Goal: Information Seeking & Learning: Learn about a topic

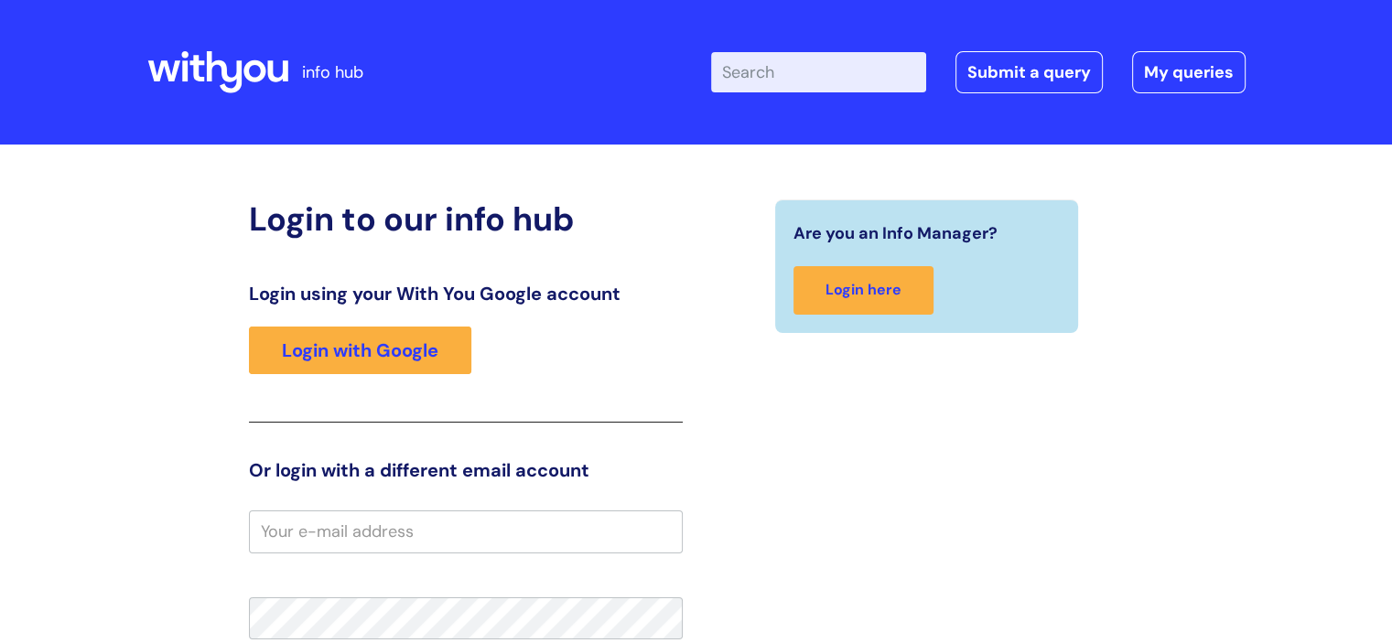
click at [808, 75] on input "Enter your search term here..." at bounding box center [818, 72] width 215 height 40
type input "pregnant"
click button "Search" at bounding box center [0, 0] width 0 height 0
click at [806, 84] on input "Enter your search term here..." at bounding box center [818, 72] width 215 height 40
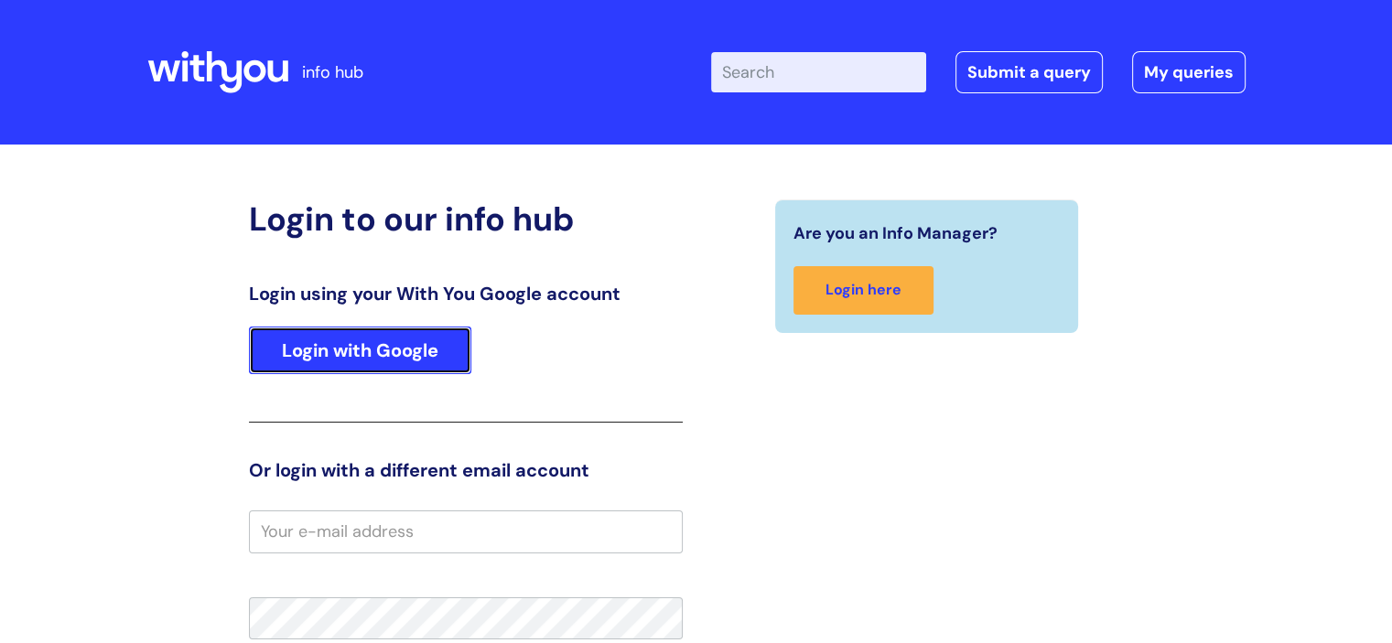
click at [397, 335] on link "Login with Google" at bounding box center [360, 351] width 222 height 48
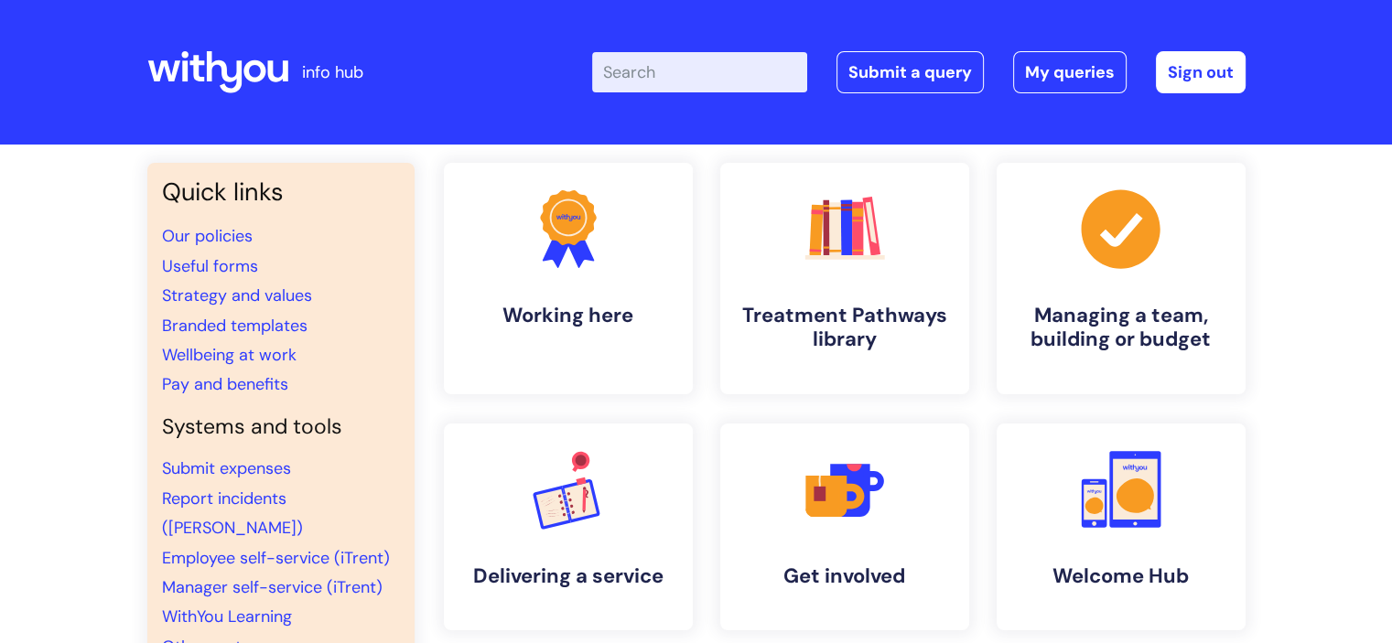
click at [708, 67] on input "Enter your search term here..." at bounding box center [699, 72] width 215 height 40
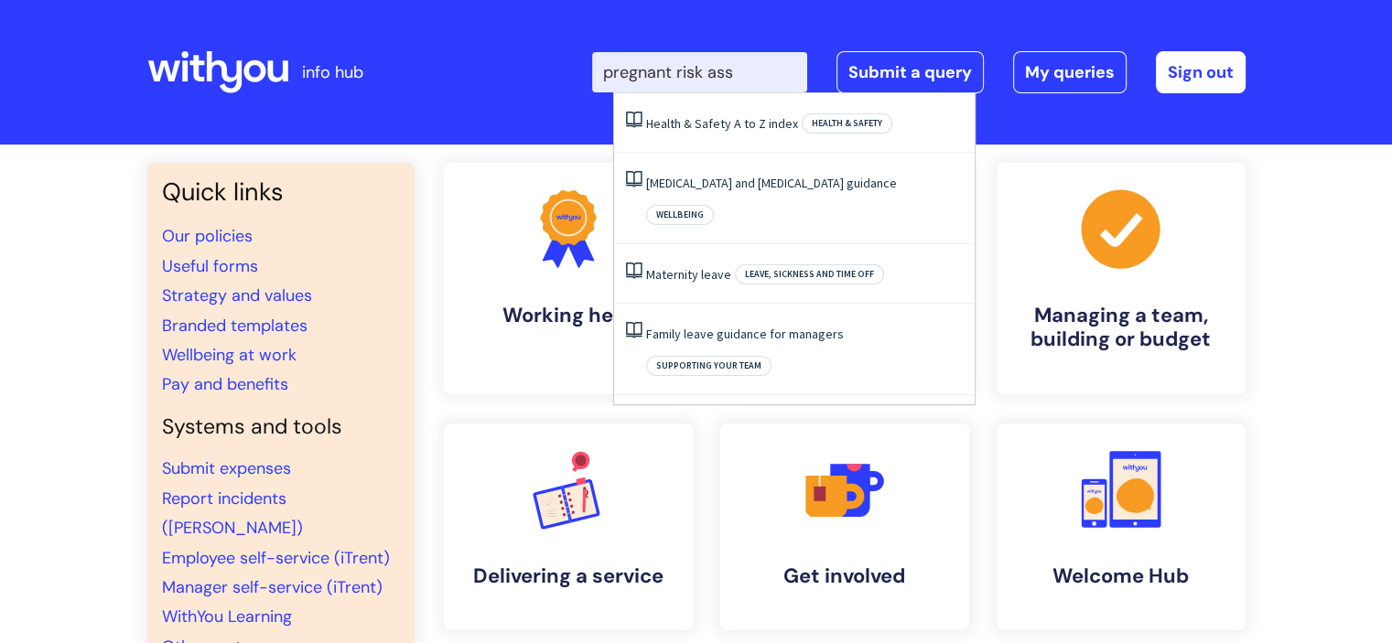
drag, startPoint x: 772, startPoint y: 68, endPoint x: 602, endPoint y: 72, distance: 170.2
click at [602, 72] on div "Enter your search term here... pregnant risk ass Search Submit a query My queri…" at bounding box center [832, 72] width 825 height 108
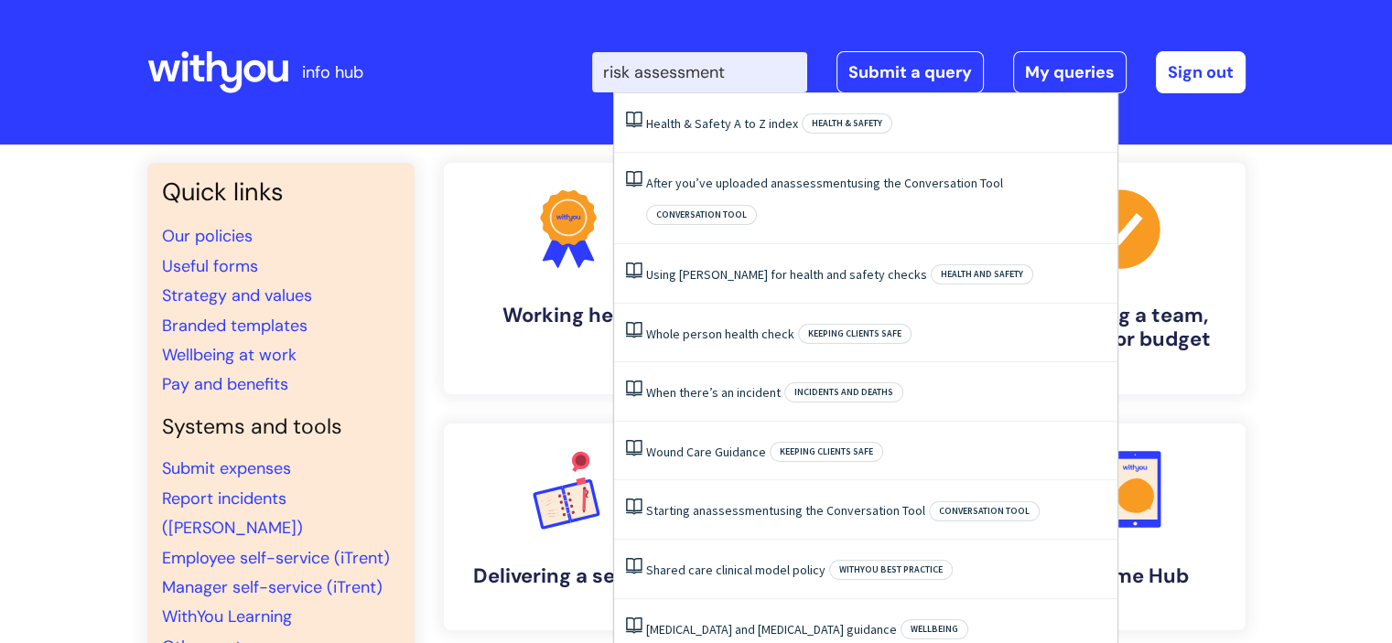
type input "risk assessment"
click button "Search" at bounding box center [0, 0] width 0 height 0
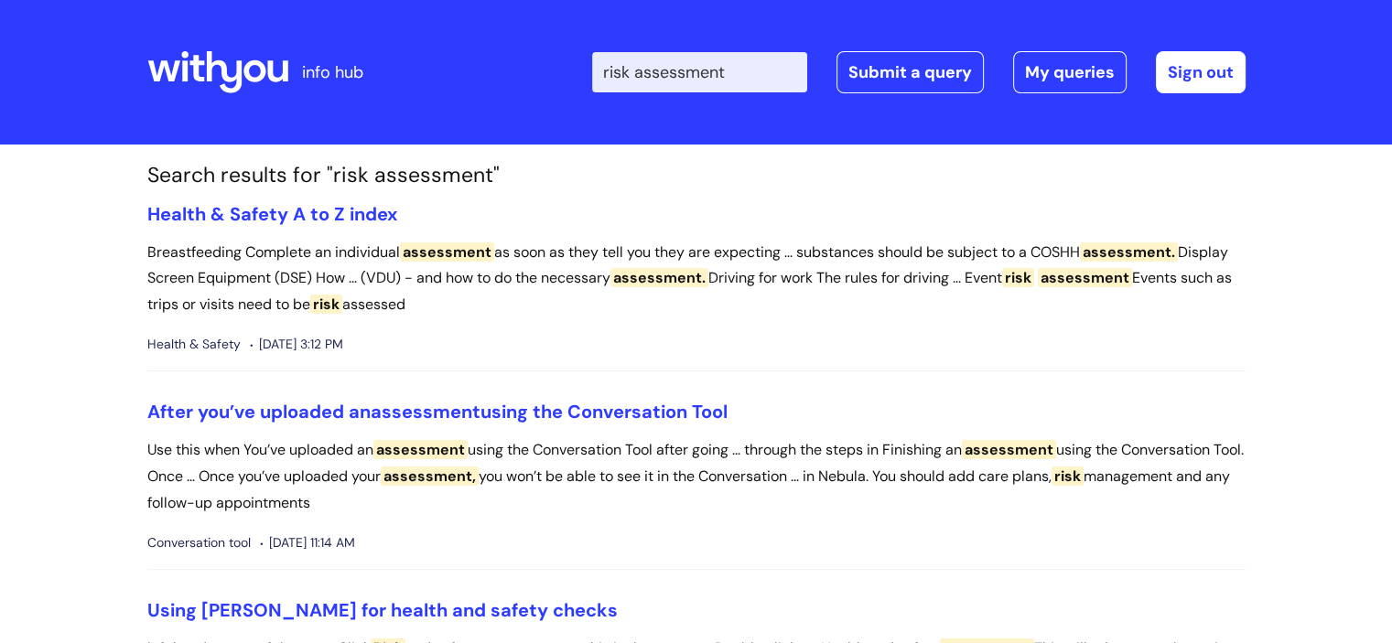
click at [349, 277] on p "Breastfeeding Complete an individual assessment as soon as they tell you they a…" at bounding box center [696, 279] width 1098 height 79
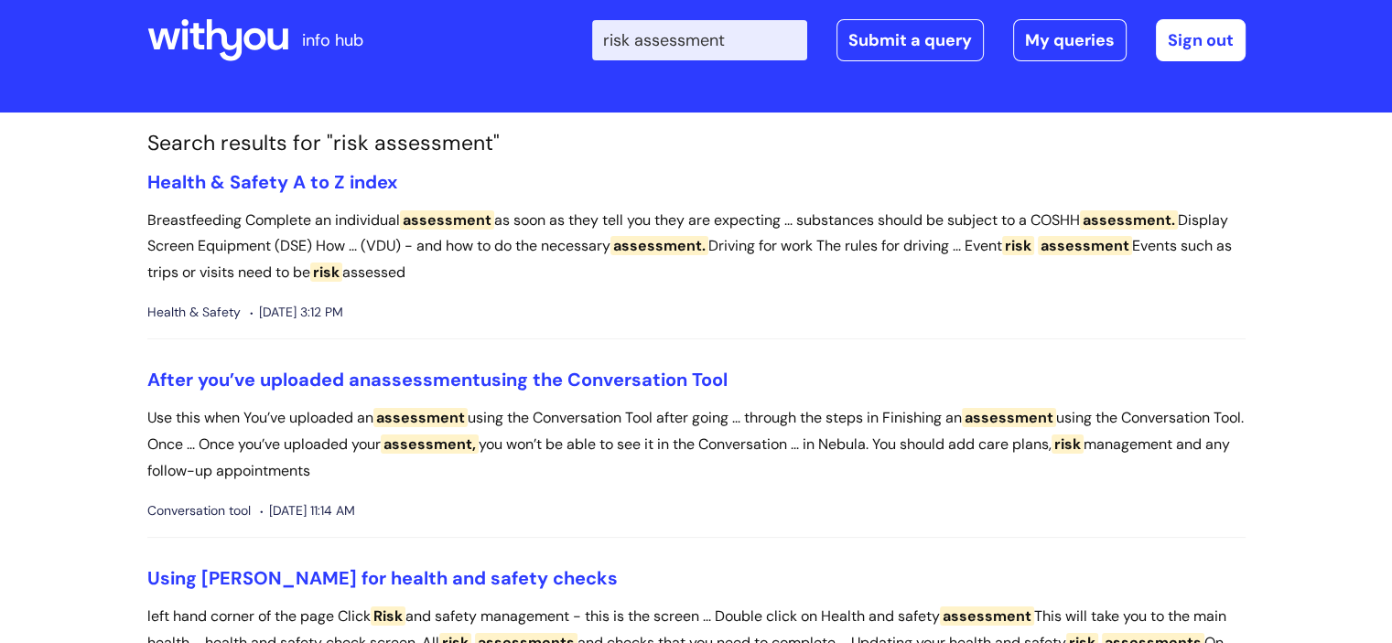
scroll to position [51, 0]
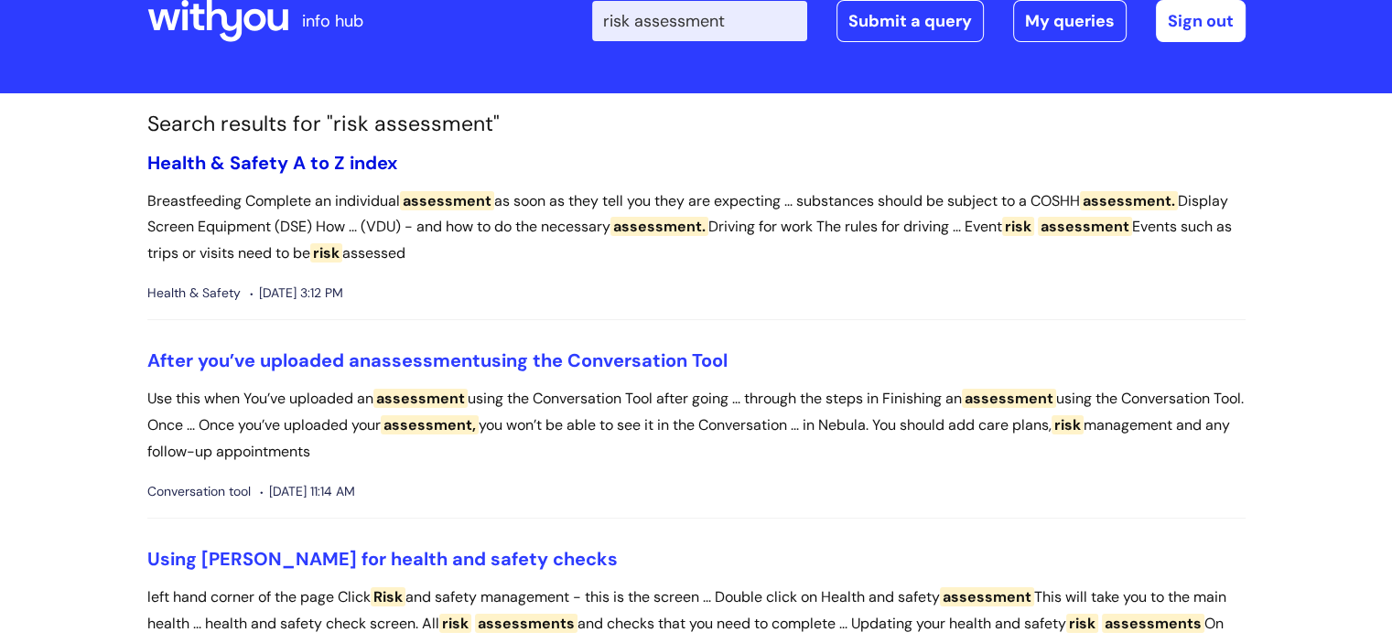
click at [301, 156] on link "Health & Safety A to Z index" at bounding box center [272, 163] width 250 height 24
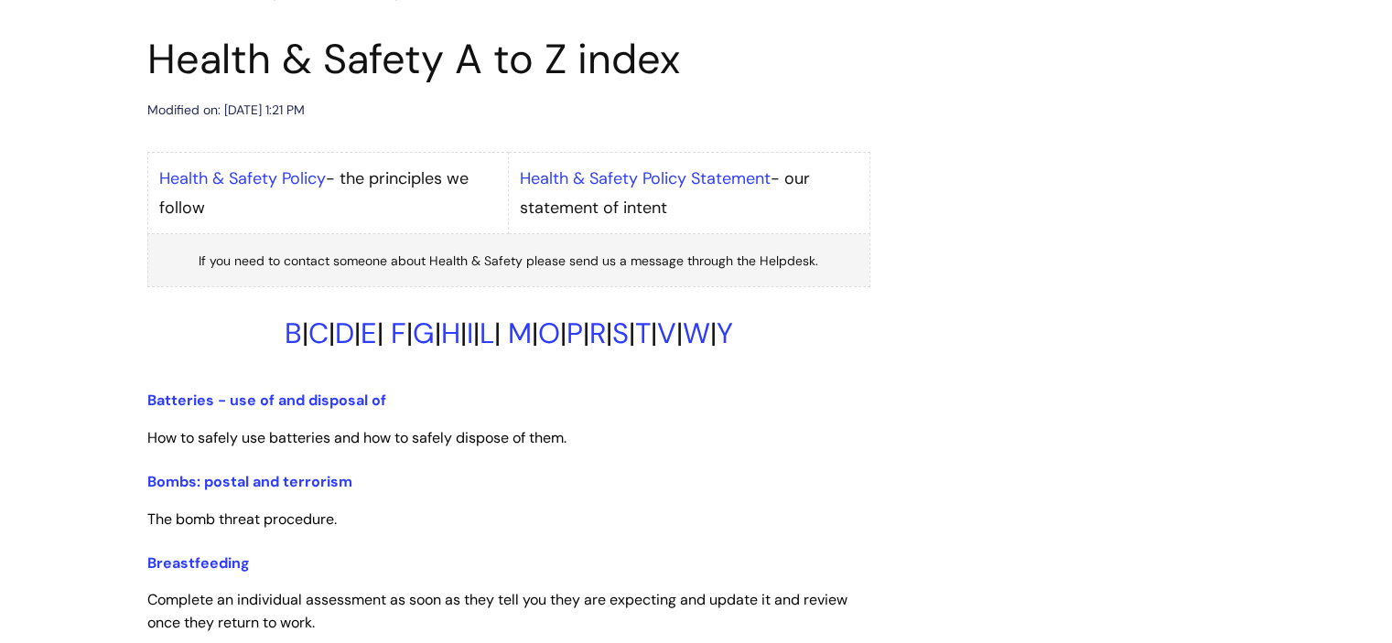
scroll to position [196, 0]
click at [583, 329] on link "P" at bounding box center [574, 332] width 16 height 38
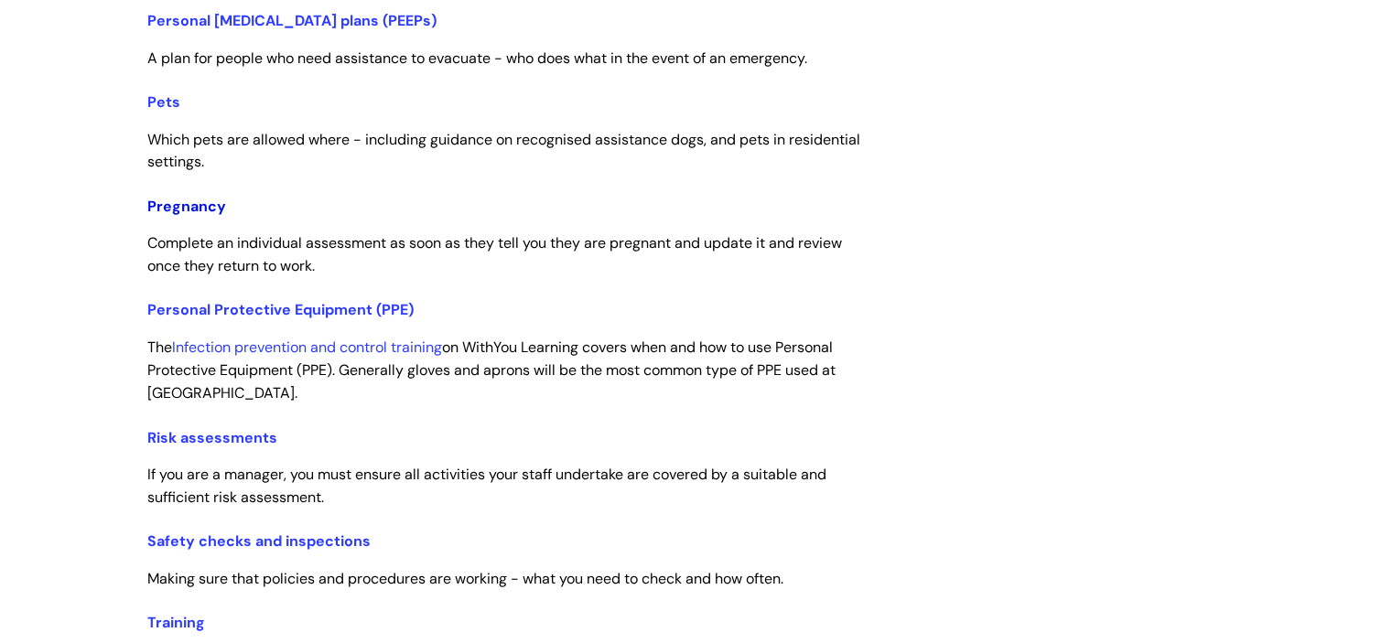
click at [196, 201] on link "Pregnancy" at bounding box center [186, 206] width 79 height 19
